Goal: Information Seeking & Learning: Learn about a topic

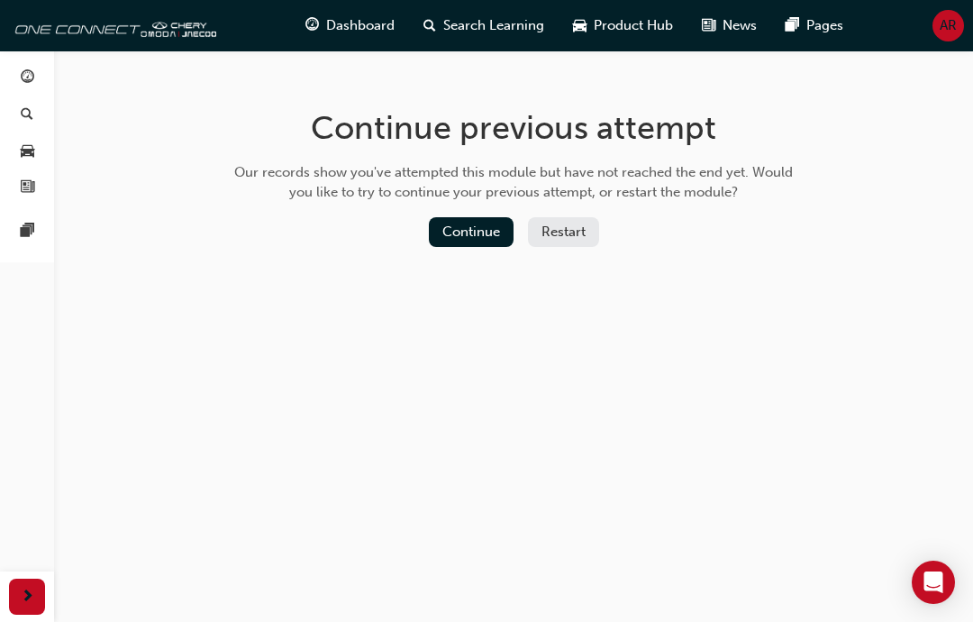
click at [466, 229] on button "Continue" at bounding box center [471, 232] width 85 height 30
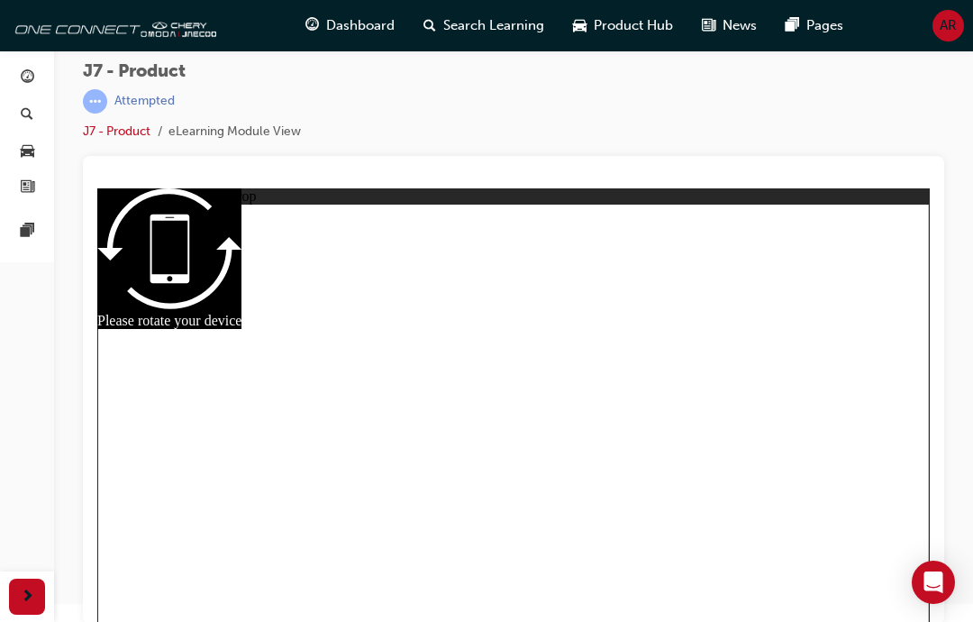
scroll to position [23, 0]
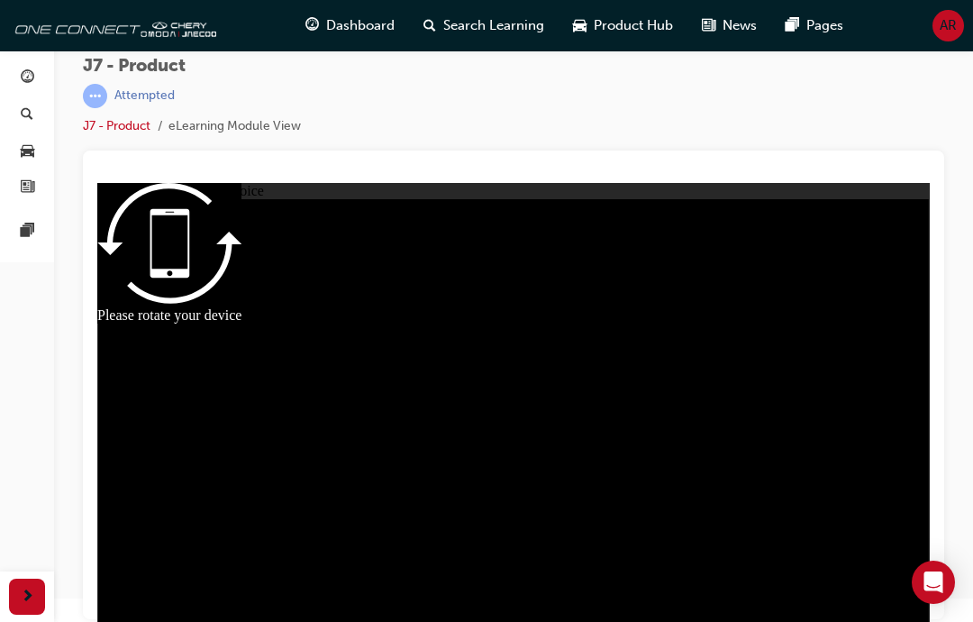
radio input "true"
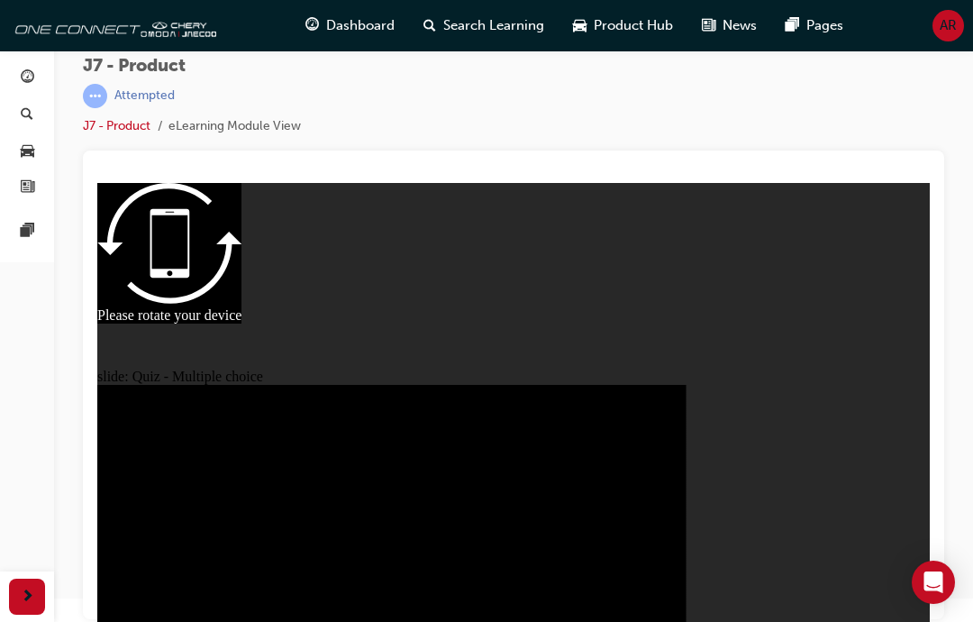
scroll to position [0, 0]
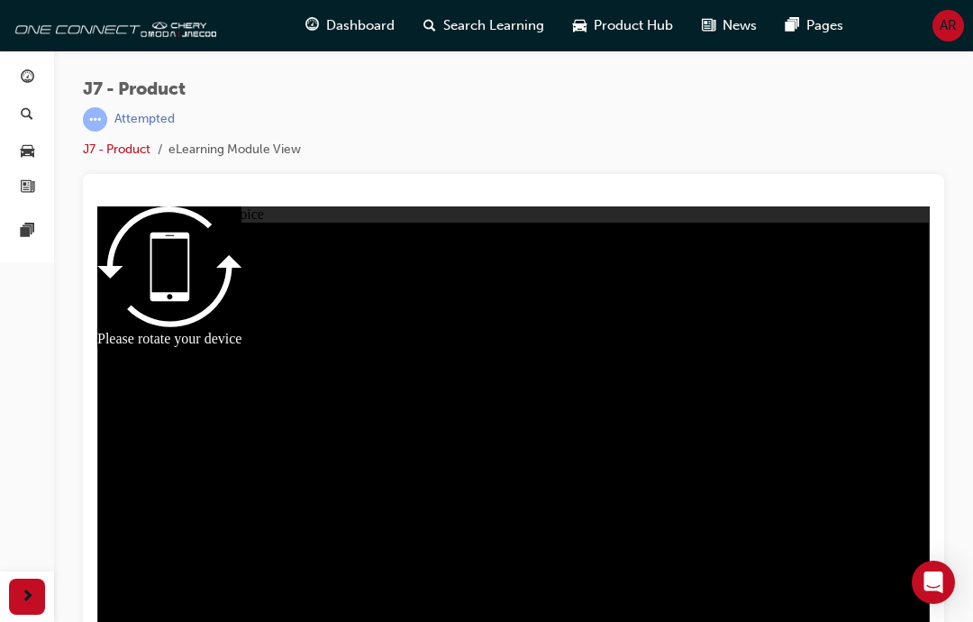
radio input "true"
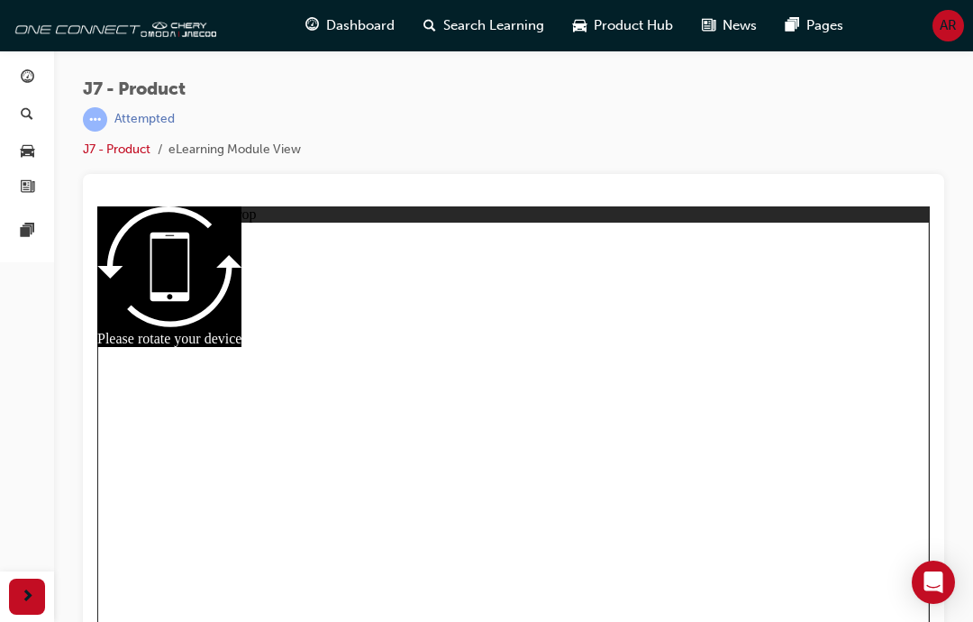
scroll to position [23, 0]
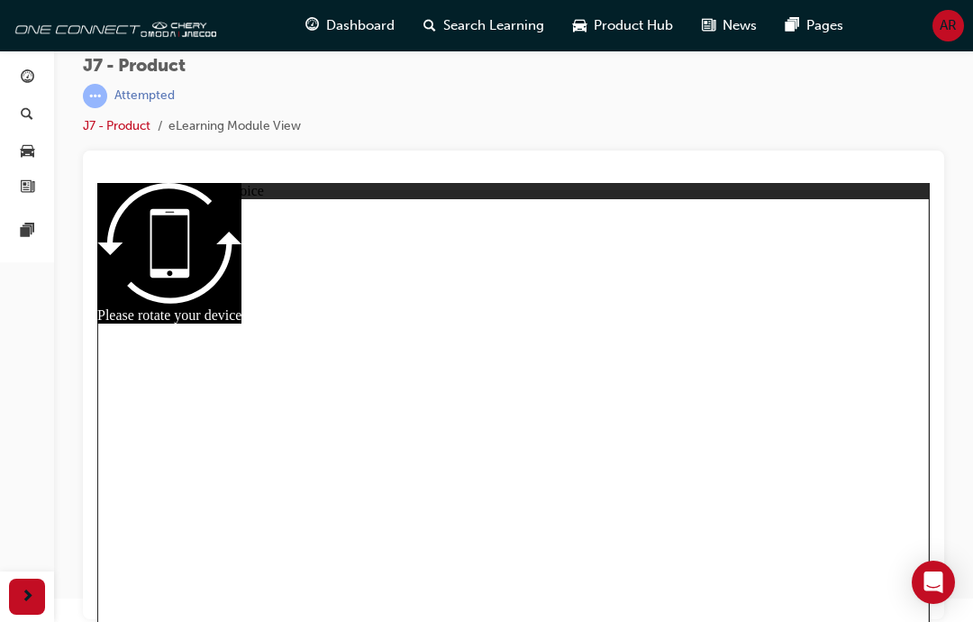
radio input "true"
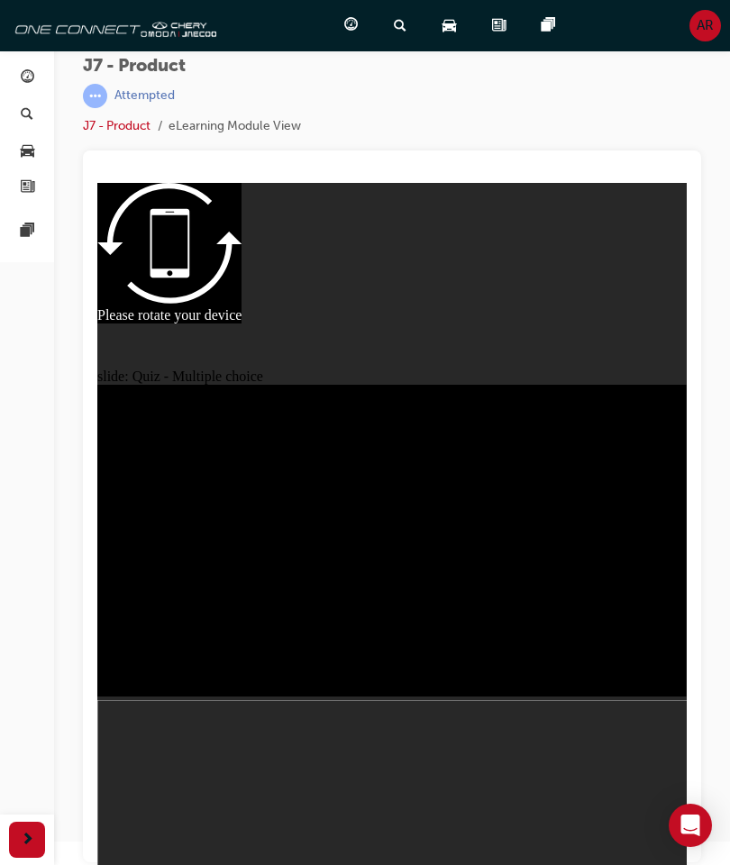
radio input "true"
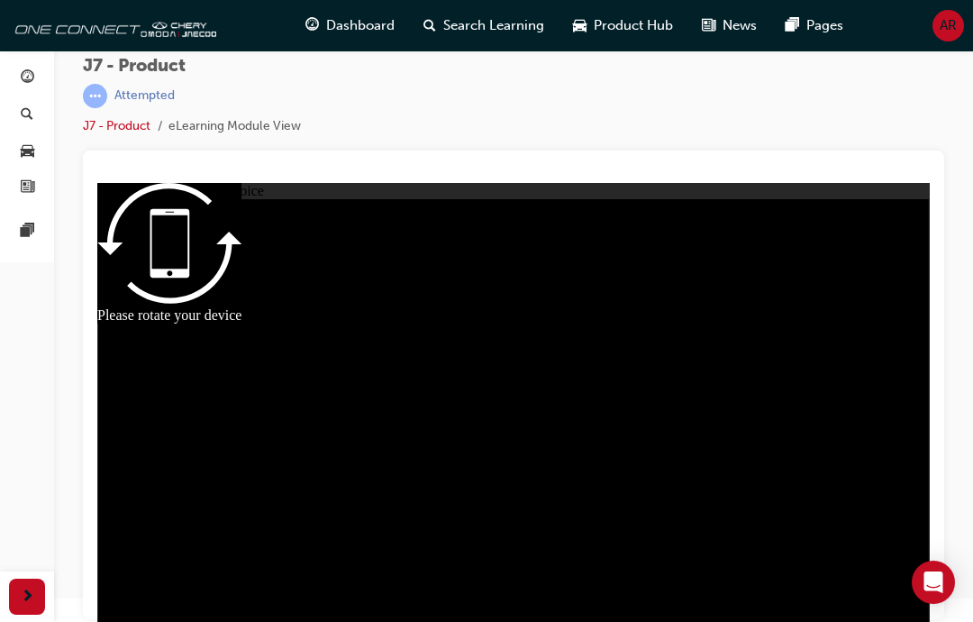
radio input "true"
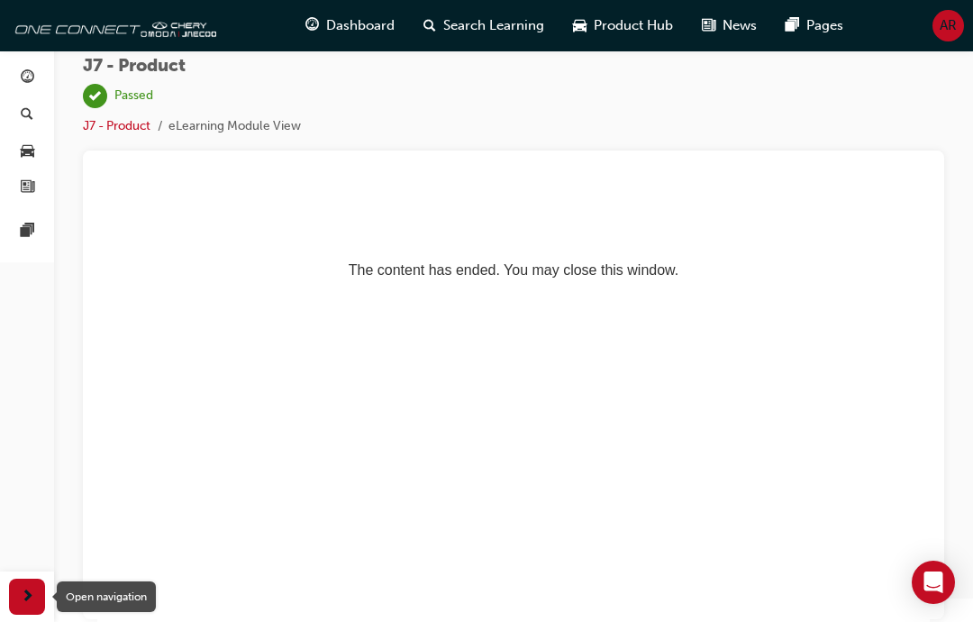
click at [36, 589] on div "button" at bounding box center [27, 597] width 36 height 36
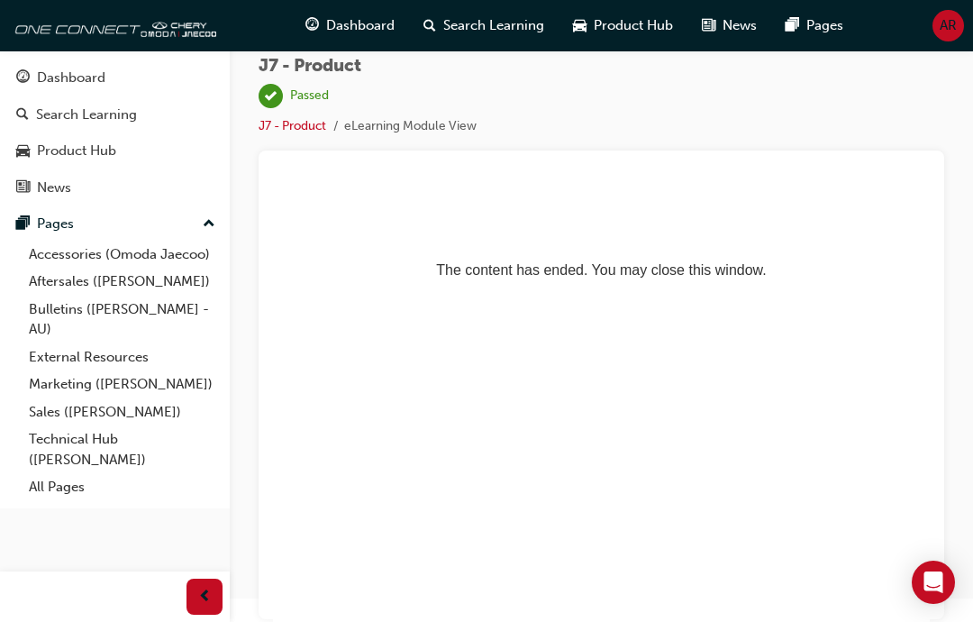
click at [97, 75] on div "Dashboard" at bounding box center [71, 78] width 69 height 21
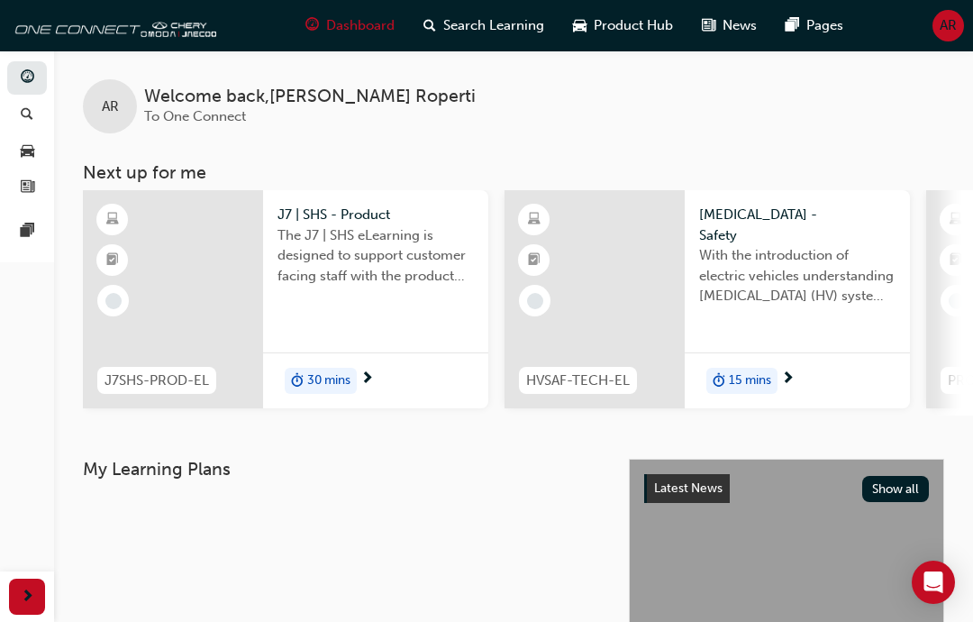
click at [423, 384] on div "30 mins" at bounding box center [375, 380] width 225 height 57
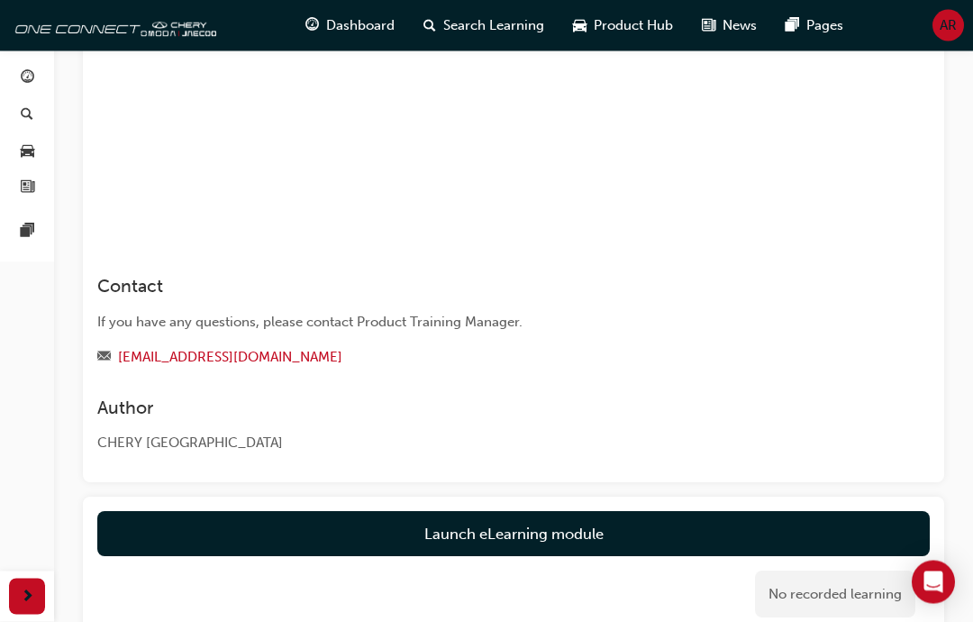
scroll to position [906, 0]
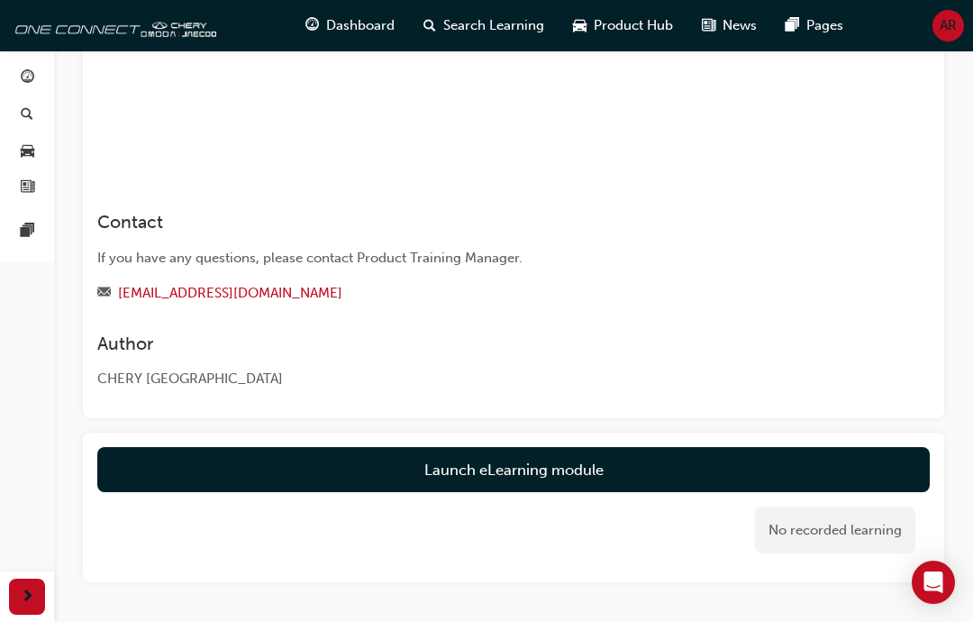
click at [597, 474] on link "Launch eLearning module" at bounding box center [513, 469] width 833 height 45
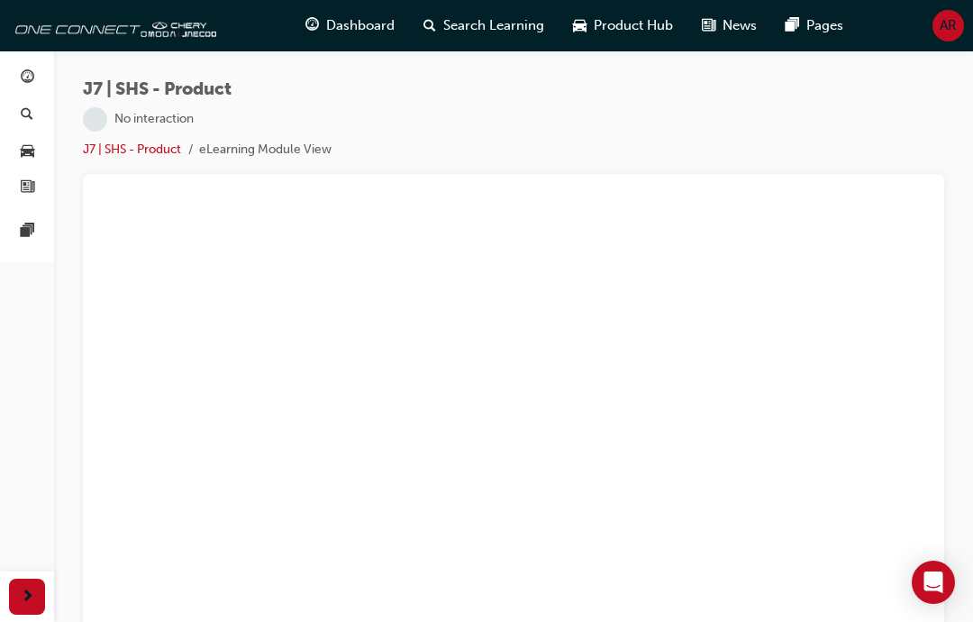
scroll to position [23, 0]
